Goal: Transaction & Acquisition: Purchase product/service

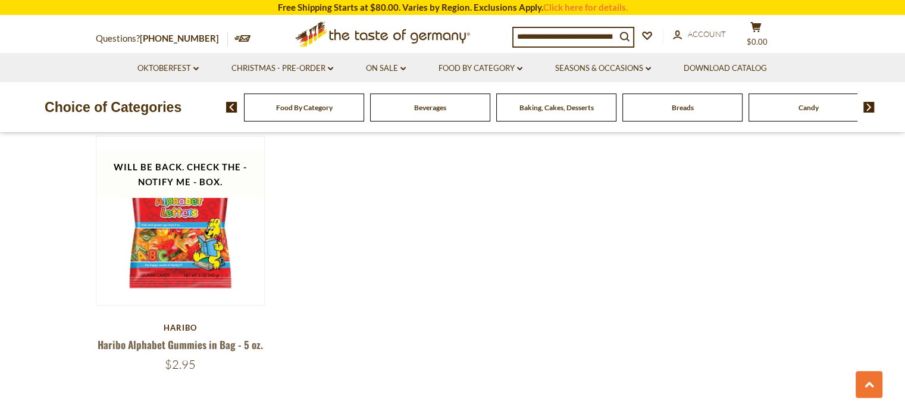
scroll to position [1012, 0]
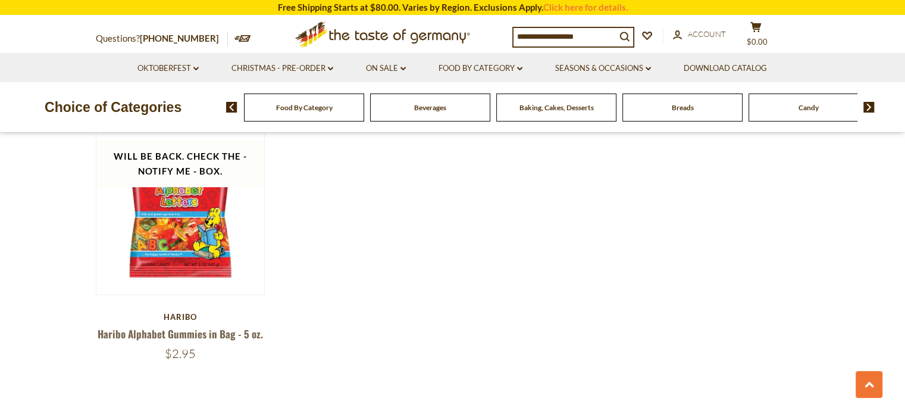
click at [364, 114] on div "Baking, Cakes, Desserts" at bounding box center [304, 107] width 120 height 28
click at [865, 107] on img at bounding box center [868, 107] width 11 height 11
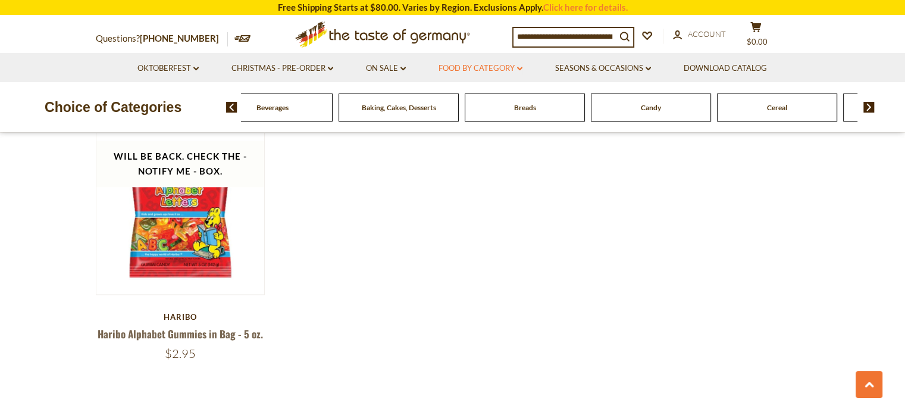
click at [488, 64] on link "Food By Category dropdown_arrow" at bounding box center [481, 68] width 84 height 13
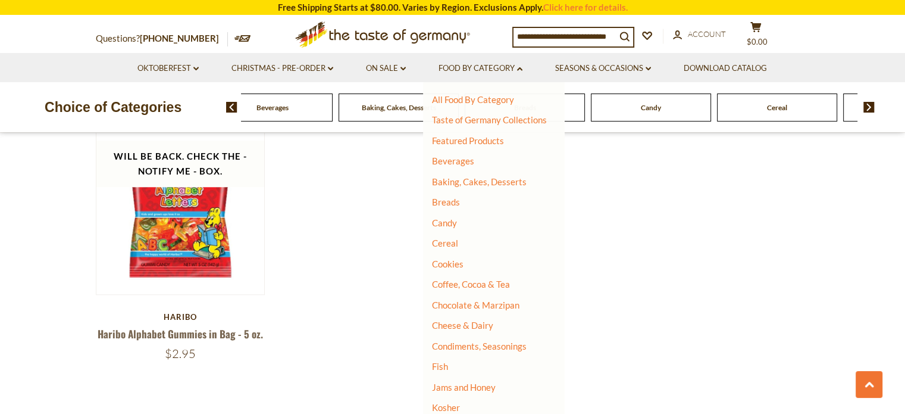
click at [471, 364] on li "Fish" at bounding box center [489, 367] width 115 height 12
click at [445, 367] on link "Fish" at bounding box center [440, 366] width 16 height 11
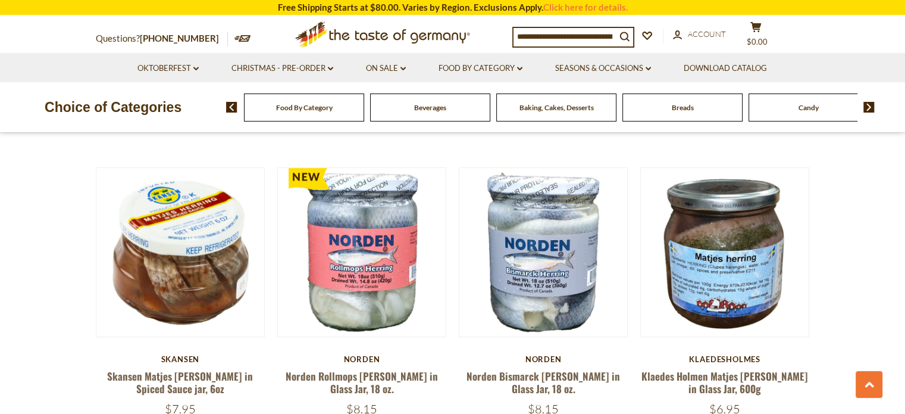
scroll to position [655, 0]
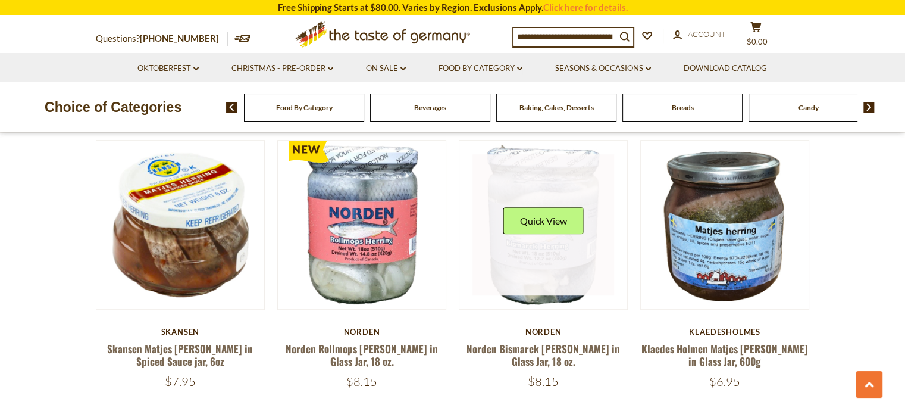
click at [550, 224] on div "Quick View" at bounding box center [543, 225] width 80 height 36
click at [550, 207] on button "Quick View" at bounding box center [543, 220] width 80 height 27
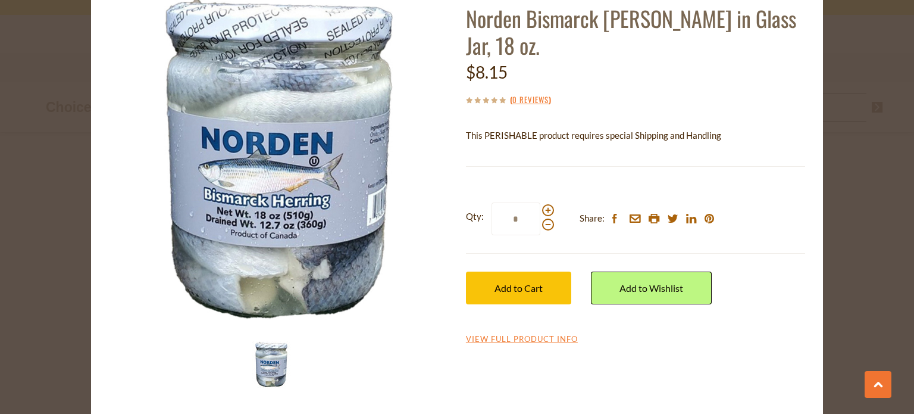
scroll to position [78, 0]
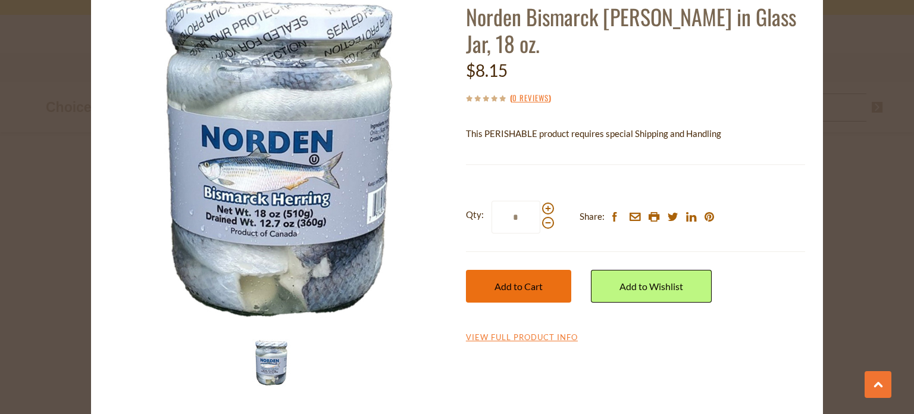
click at [500, 284] on span "Add to Cart" at bounding box center [518, 285] width 48 height 11
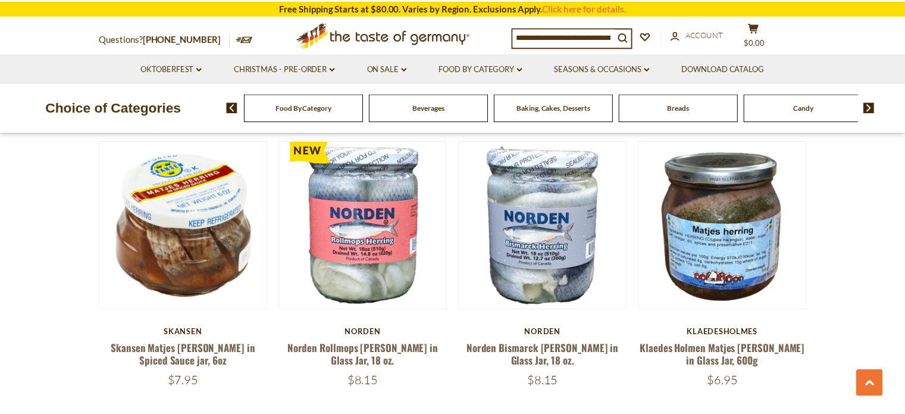
scroll to position [655, 0]
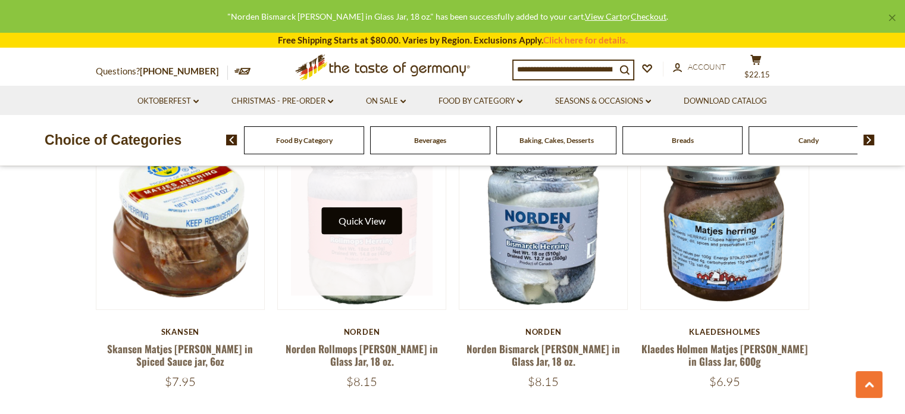
click at [374, 209] on button "Quick View" at bounding box center [361, 220] width 80 height 27
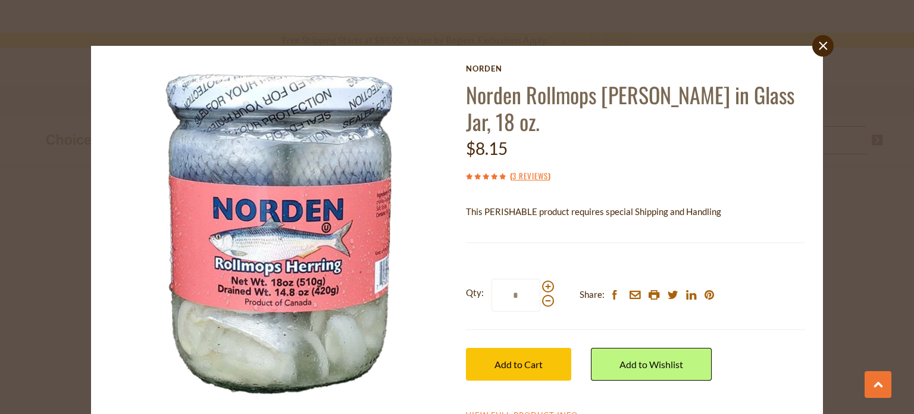
scroll to position [78, 0]
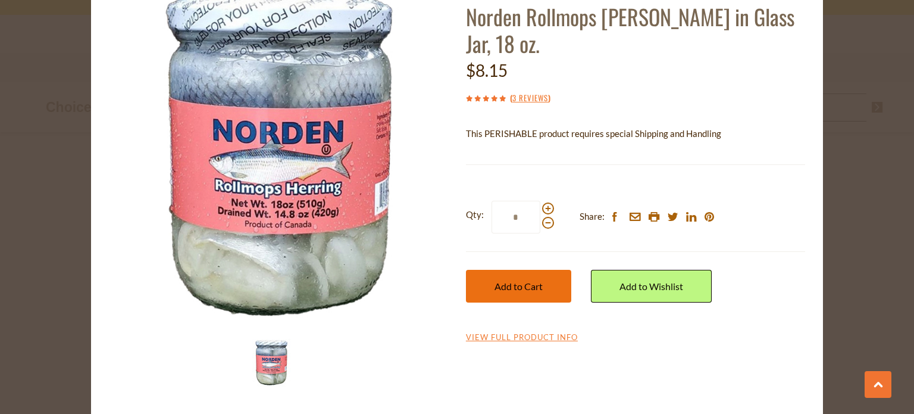
click at [547, 270] on button "Add to Cart" at bounding box center [518, 286] width 105 height 33
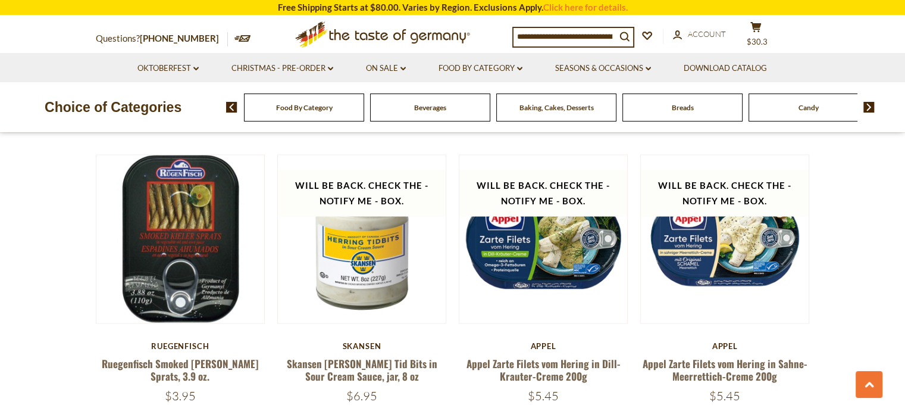
scroll to position [2083, 0]
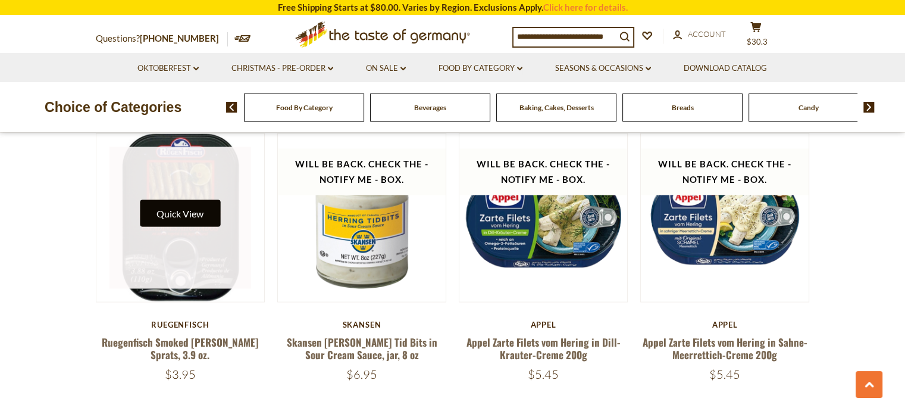
click at [171, 202] on button "Quick View" at bounding box center [180, 212] width 80 height 27
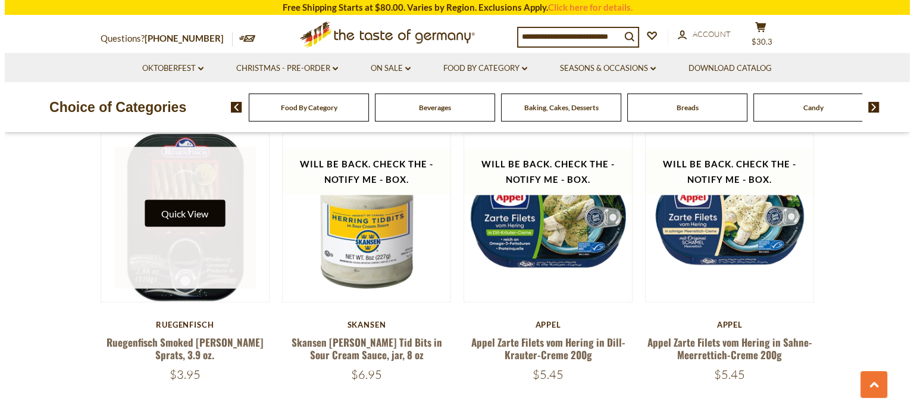
scroll to position [2085, 0]
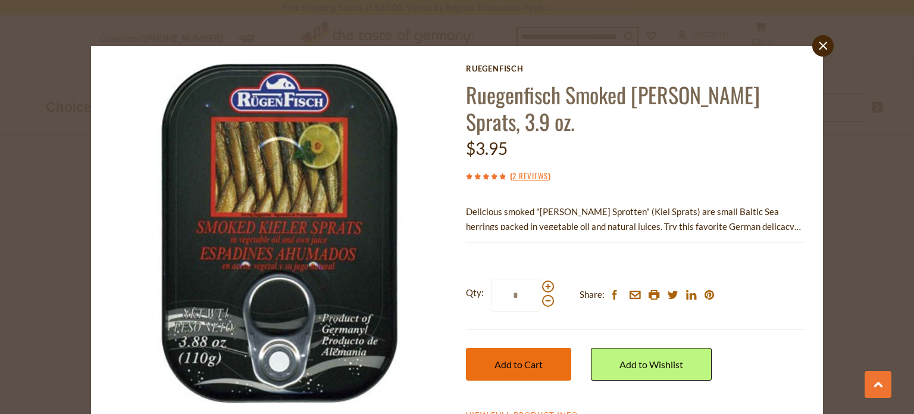
click at [513, 358] on span "Add to Cart" at bounding box center [518, 363] width 48 height 11
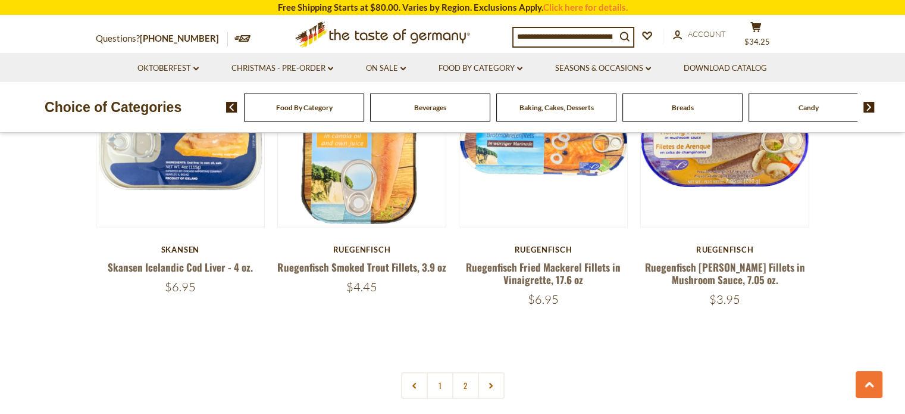
scroll to position [2797, 0]
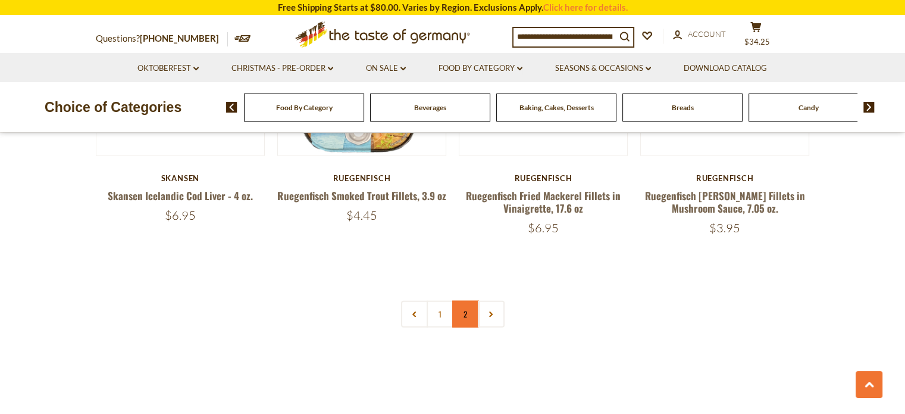
click at [466, 301] on link "2" at bounding box center [465, 313] width 27 height 27
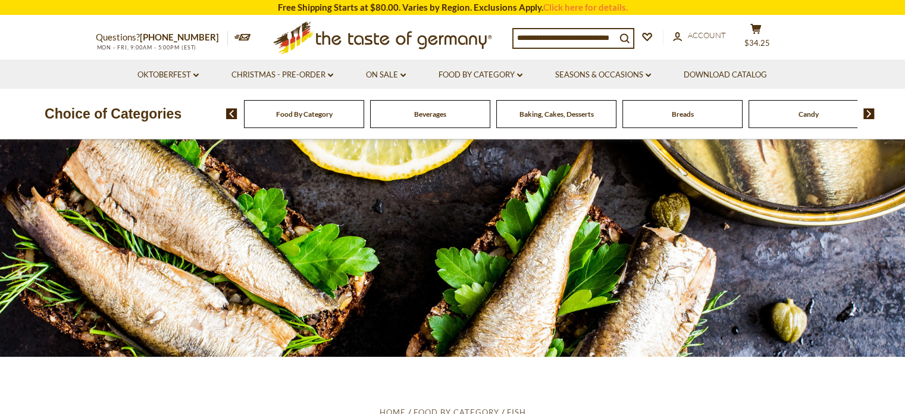
scroll to position [0, 0]
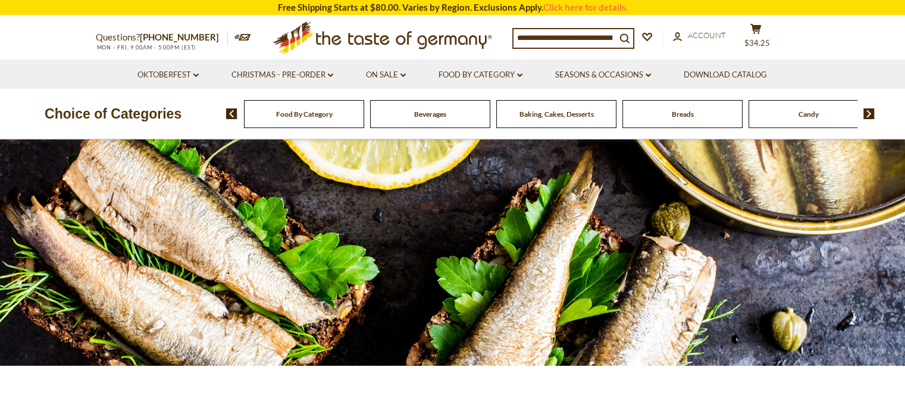
click at [273, 112] on div "Food By Category" at bounding box center [304, 114] width 120 height 28
click at [296, 118] on span "Food By Category" at bounding box center [304, 113] width 57 height 9
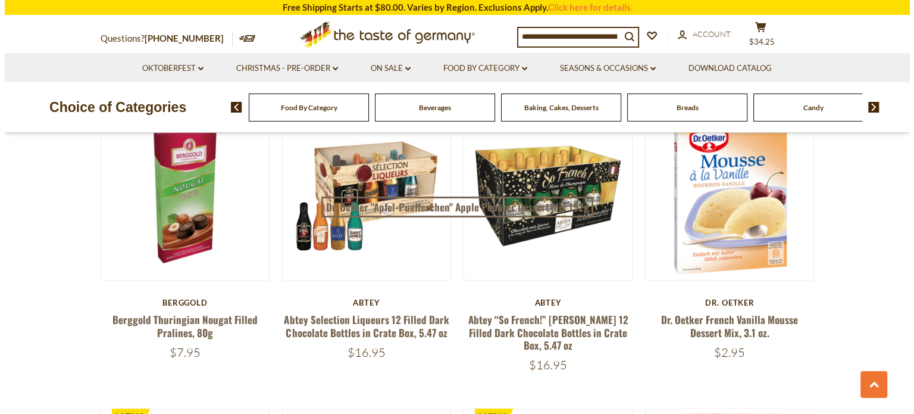
scroll to position [714, 0]
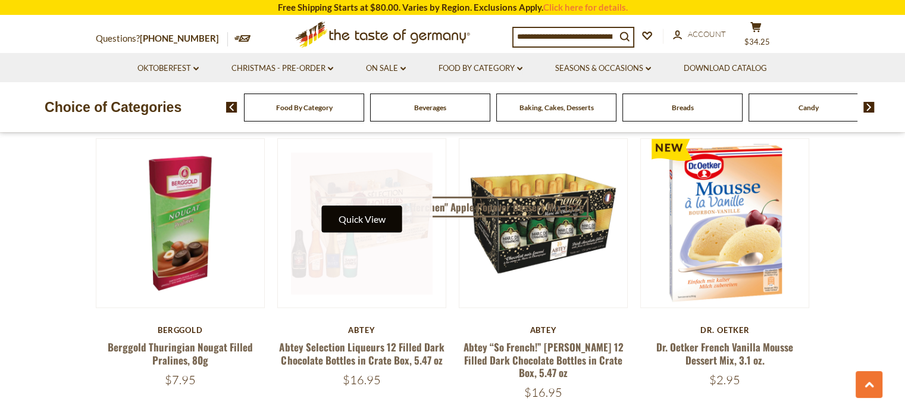
click at [365, 215] on button "Quick View" at bounding box center [361, 218] width 80 height 27
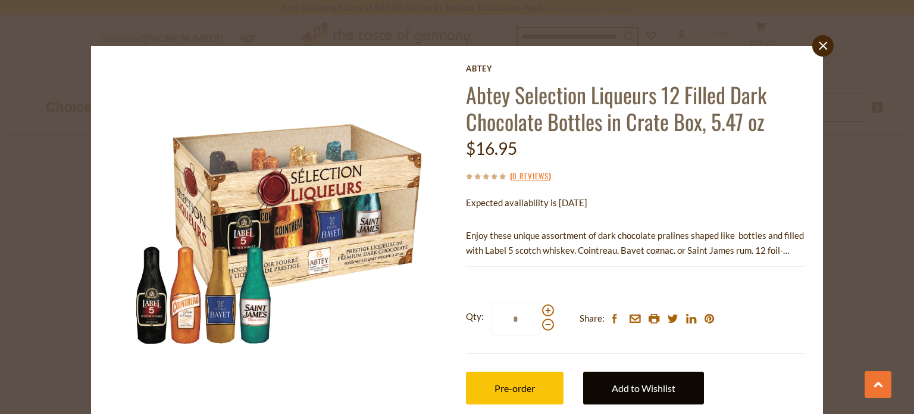
click at [629, 375] on link "Add to Wishlist" at bounding box center [643, 387] width 121 height 33
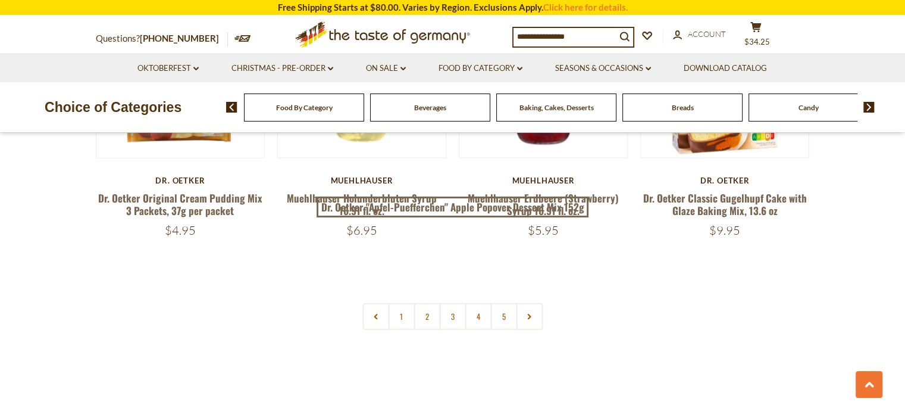
scroll to position [2856, 0]
